Goal: Book appointment/travel/reservation

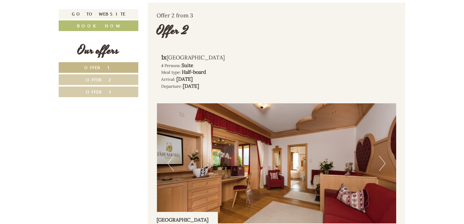
scroll to position [779, 0]
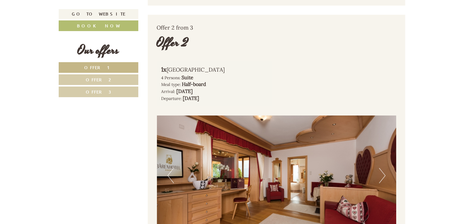
drag, startPoint x: 178, startPoint y: 91, endPoint x: 239, endPoint y: 95, distance: 60.7
click at [239, 95] on div "Arrival: [DATE] Departure: [DATE]" at bounding box center [214, 95] width 106 height 14
click at [200, 95] on b "[DATE]" at bounding box center [191, 98] width 16 height 6
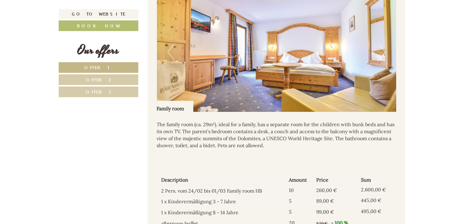
scroll to position [487, 0]
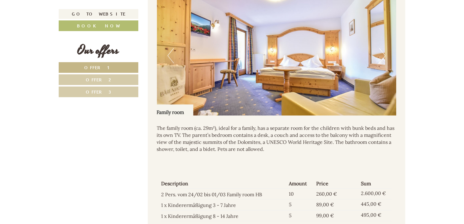
click at [382, 56] on button "Next" at bounding box center [382, 55] width 6 height 15
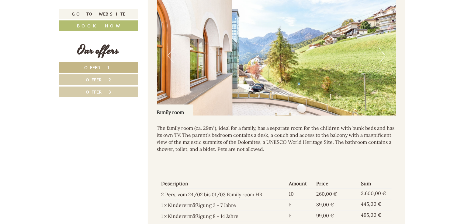
click at [382, 56] on button "Next" at bounding box center [382, 55] width 6 height 15
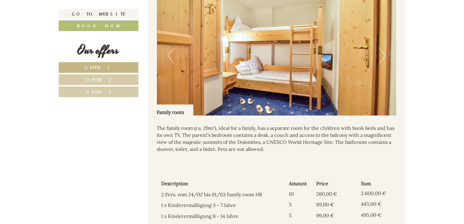
click at [382, 56] on button "Next" at bounding box center [382, 55] width 6 height 15
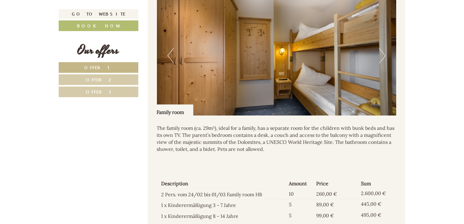
click at [382, 56] on button "Next" at bounding box center [382, 55] width 6 height 15
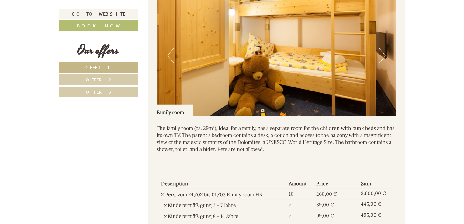
click at [382, 56] on button "Next" at bounding box center [382, 55] width 6 height 15
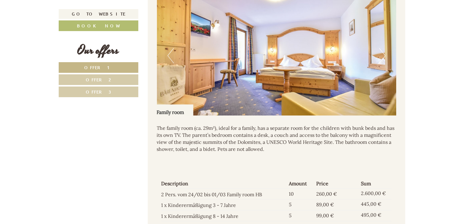
click at [382, 56] on button "Next" at bounding box center [382, 55] width 6 height 15
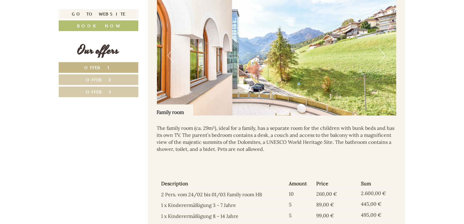
click at [168, 61] on button "Previous" at bounding box center [171, 55] width 6 height 15
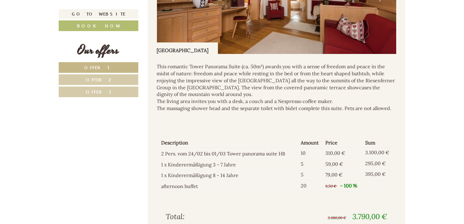
scroll to position [1002, 0]
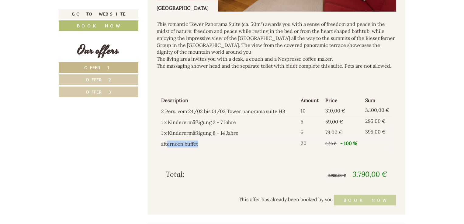
drag, startPoint x: 167, startPoint y: 140, endPoint x: 210, endPoint y: 140, distance: 43.2
click at [210, 140] on td "afternoon buffet" at bounding box center [229, 143] width 137 height 11
